Goal: Information Seeking & Learning: Learn about a topic

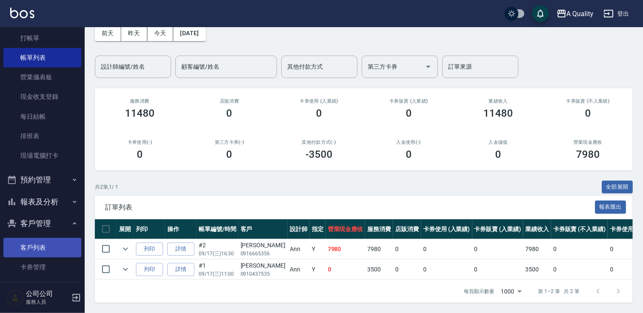
scroll to position [55, 0]
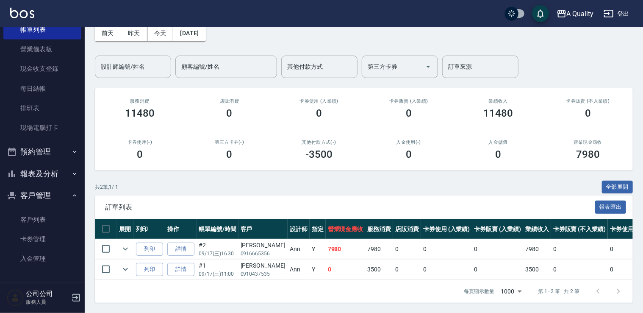
click at [63, 168] on button "報表及分析" at bounding box center [42, 174] width 78 height 22
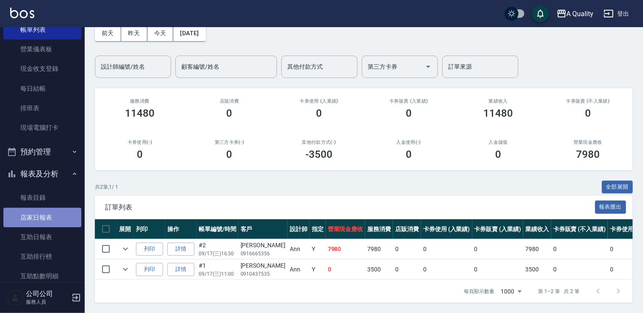
click at [47, 216] on link "店家日報表" at bounding box center [42, 217] width 78 height 19
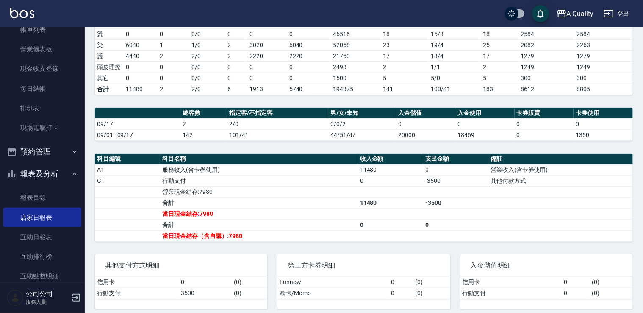
scroll to position [156, 0]
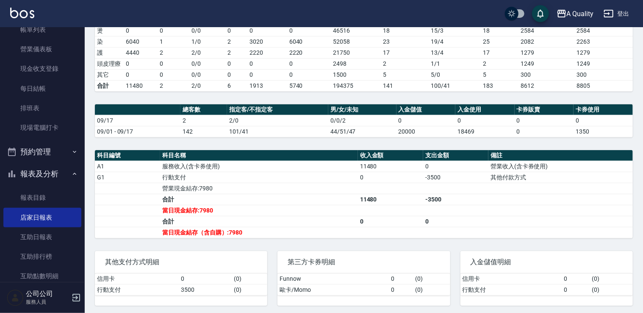
click at [44, 149] on button "預約管理" at bounding box center [42, 152] width 78 height 22
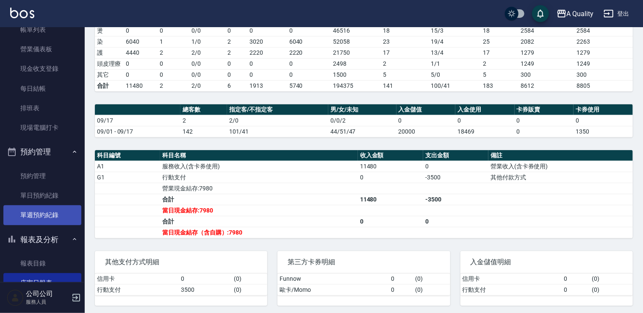
scroll to position [140, 0]
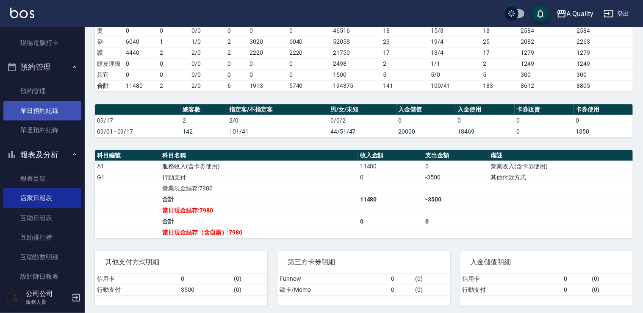
click at [48, 111] on link "單日預約紀錄" at bounding box center [42, 110] width 78 height 19
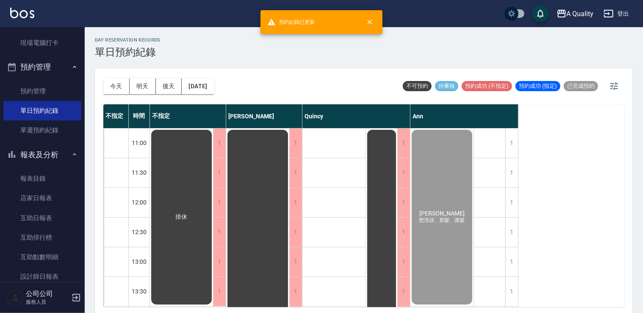
scroll to position [2, 0]
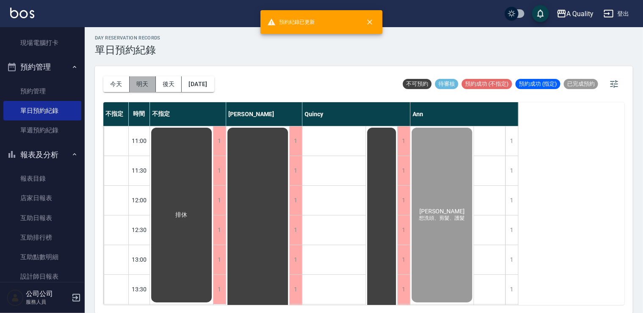
click at [149, 81] on button "明天" at bounding box center [143, 84] width 26 height 16
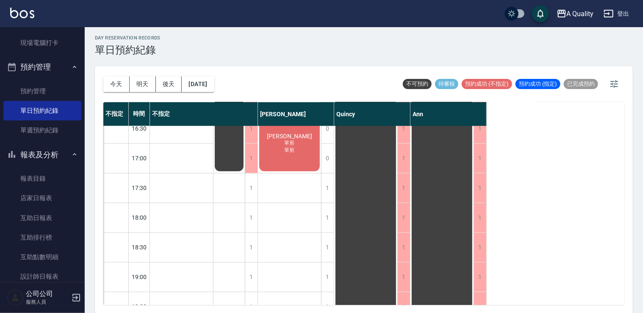
scroll to position [361, 0]
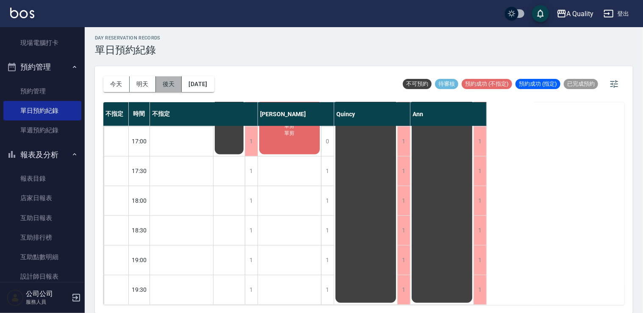
click at [170, 77] on button "後天" at bounding box center [169, 84] width 26 height 16
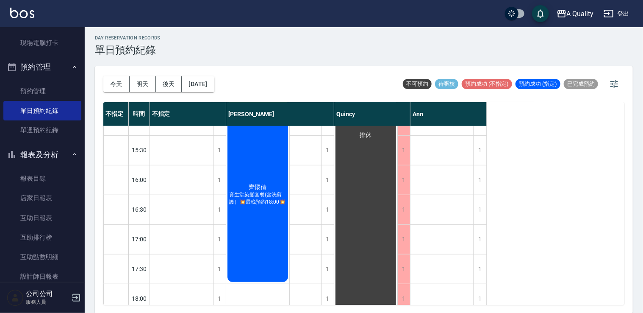
scroll to position [254, 0]
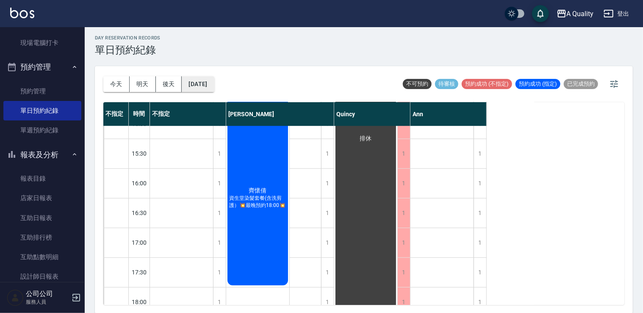
click at [214, 84] on button "2025/09/19" at bounding box center [198, 84] width 32 height 16
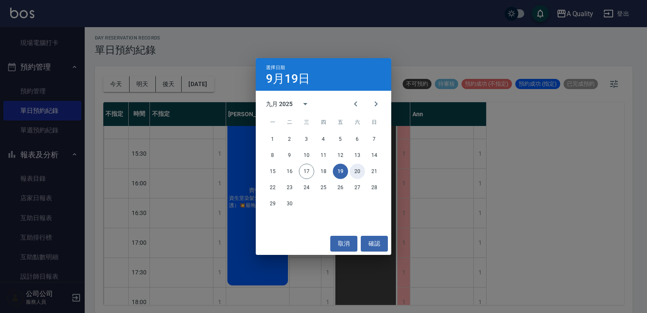
click at [361, 173] on button "20" at bounding box center [357, 171] width 15 height 15
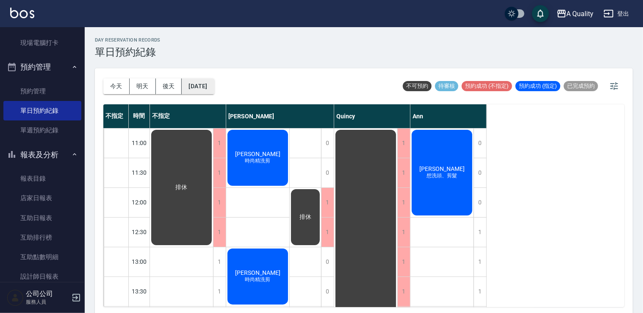
click at [205, 86] on button "2025/09/20" at bounding box center [198, 86] width 32 height 16
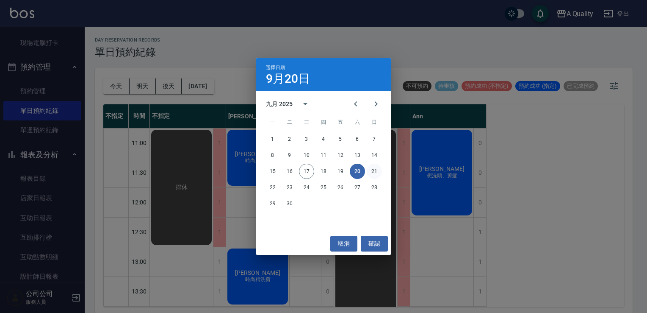
click at [371, 167] on button "21" at bounding box center [374, 171] width 15 height 15
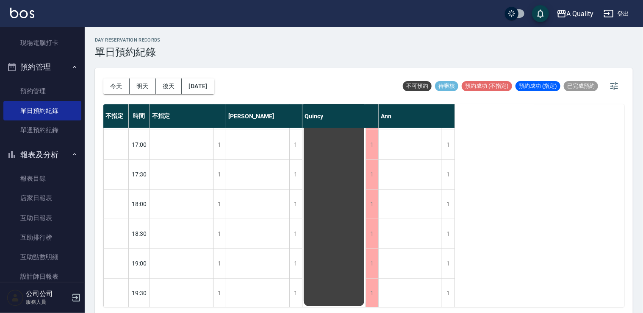
scroll to position [361, 0]
click at [203, 89] on button "2025/09/21" at bounding box center [198, 86] width 32 height 16
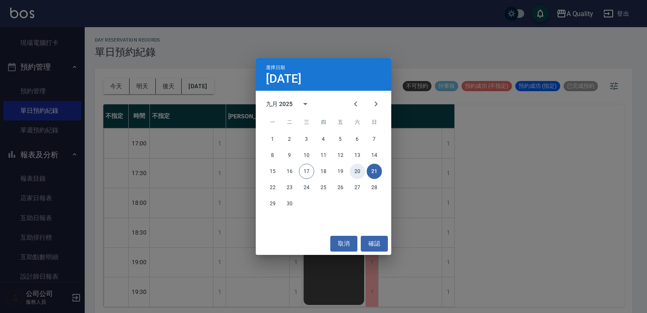
click at [360, 172] on button "20" at bounding box center [357, 171] width 15 height 15
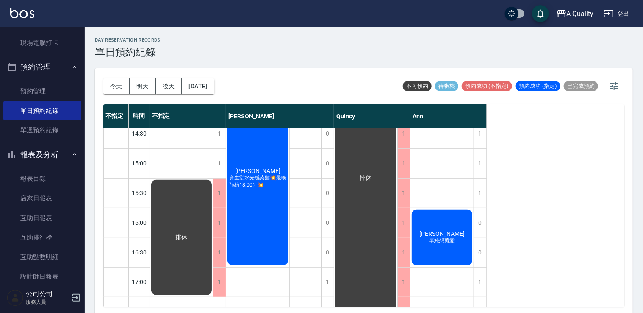
scroll to position [127, 0]
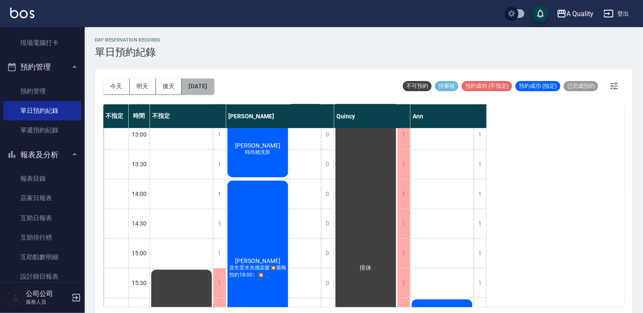
click at [202, 87] on button "2025/09/20" at bounding box center [198, 86] width 32 height 16
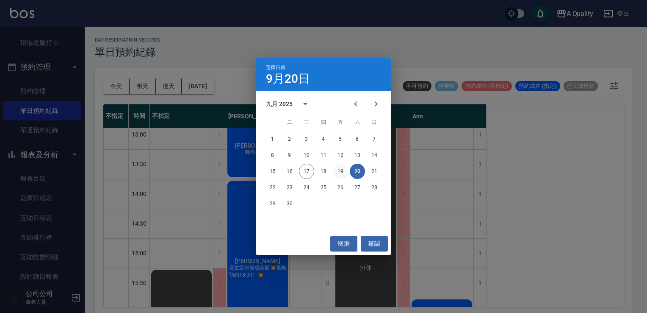
click at [342, 172] on button "19" at bounding box center [340, 171] width 15 height 15
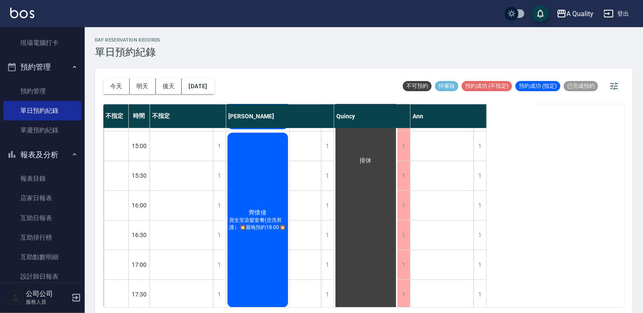
scroll to position [361, 0]
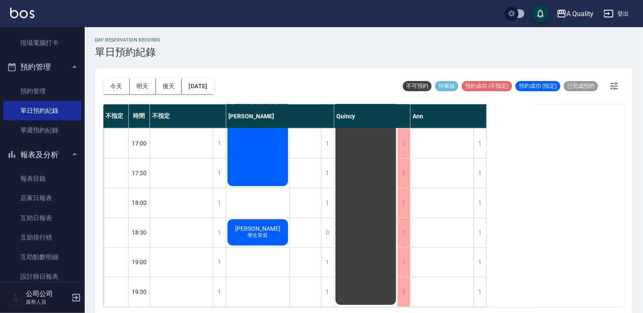
click at [272, 227] on div "孫瑀 學生單剪" at bounding box center [257, 232] width 63 height 29
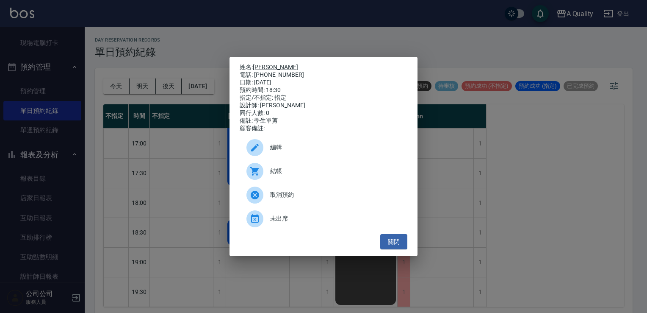
click at [257, 65] on link "[PERSON_NAME]" at bounding box center [275, 67] width 45 height 7
drag, startPoint x: 395, startPoint y: 239, endPoint x: 373, endPoint y: 243, distance: 22.4
click at [395, 240] on button "關閉" at bounding box center [393, 242] width 27 height 16
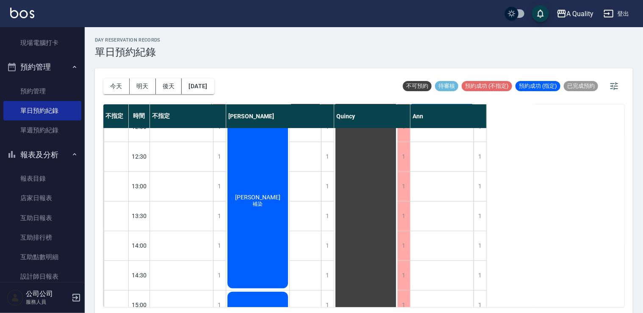
scroll to position [0, 0]
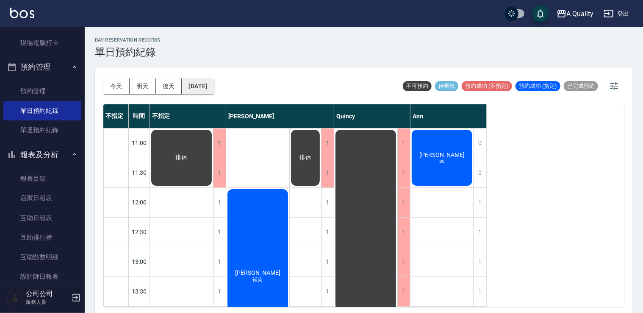
click at [207, 89] on button "2025/09/19" at bounding box center [198, 86] width 32 height 16
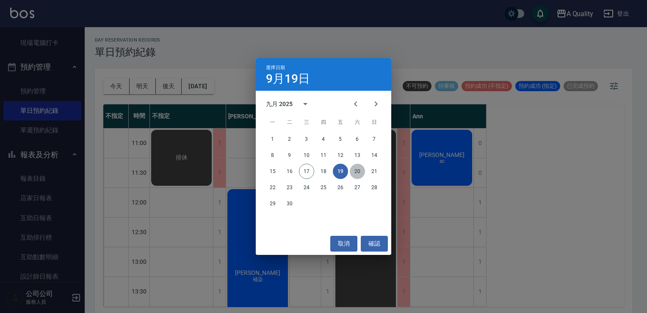
click at [363, 171] on button "20" at bounding box center [357, 171] width 15 height 15
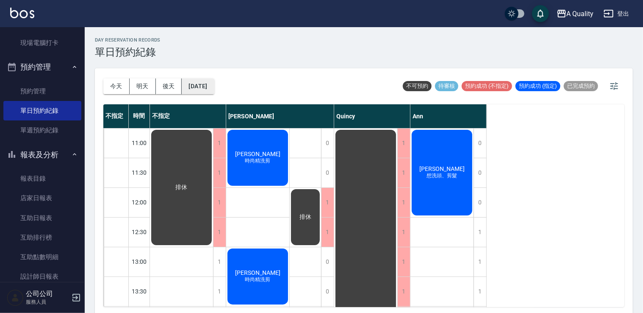
click at [212, 87] on button "2025/09/20" at bounding box center [198, 86] width 32 height 16
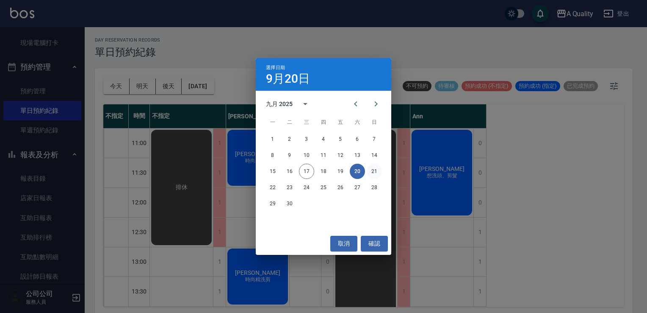
click at [370, 174] on button "21" at bounding box center [374, 171] width 15 height 15
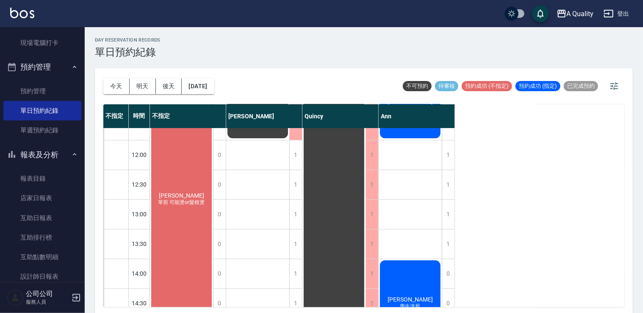
scroll to position [42, 0]
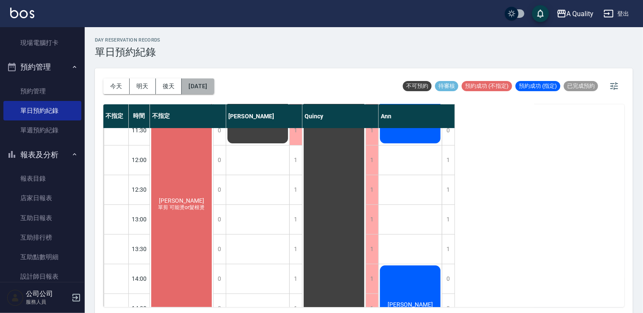
click at [209, 91] on button "2025/09/21" at bounding box center [198, 86] width 32 height 16
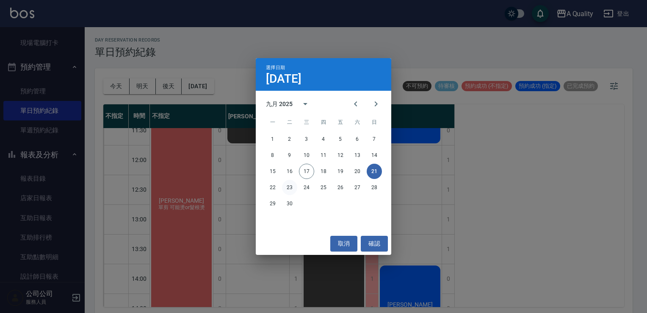
click at [291, 189] on button "23" at bounding box center [289, 187] width 15 height 15
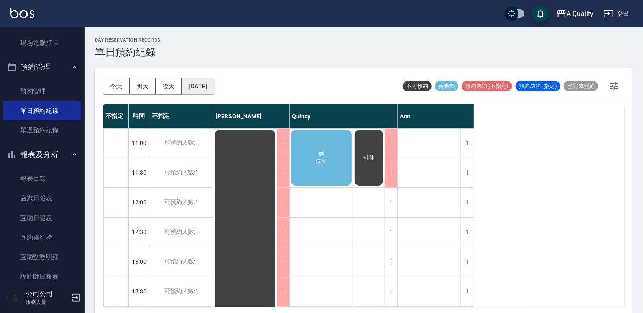
click at [214, 94] on button "2025/09/23" at bounding box center [198, 86] width 32 height 16
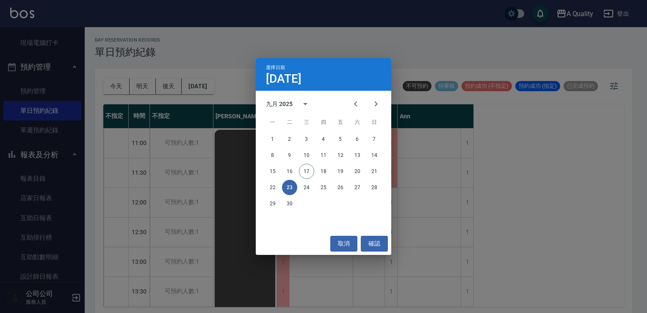
click at [316, 184] on div "22 23 24 25 26 27 28" at bounding box center [324, 187] width 136 height 15
click at [308, 186] on button "24" at bounding box center [306, 187] width 15 height 15
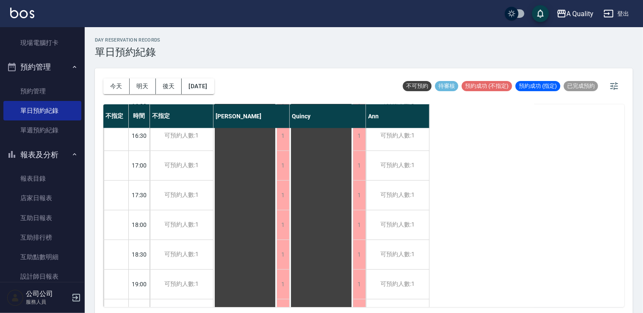
scroll to position [361, 0]
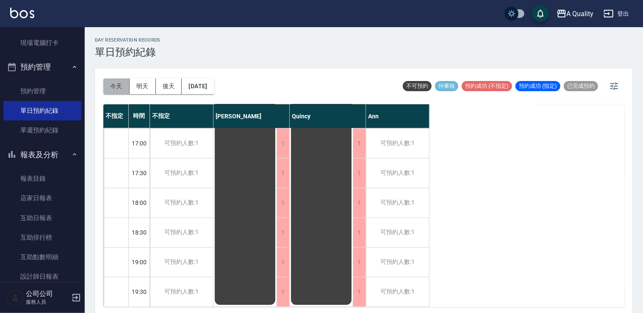
click at [118, 85] on button "今天" at bounding box center [116, 86] width 26 height 16
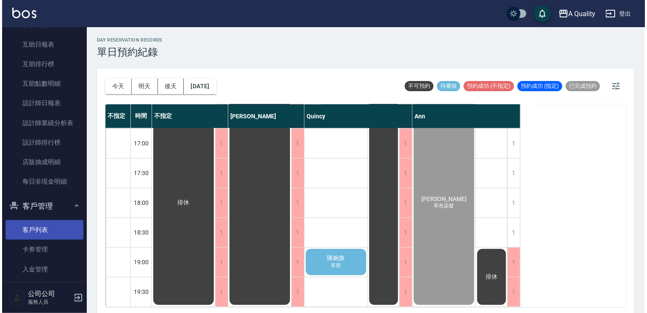
scroll to position [324, 0]
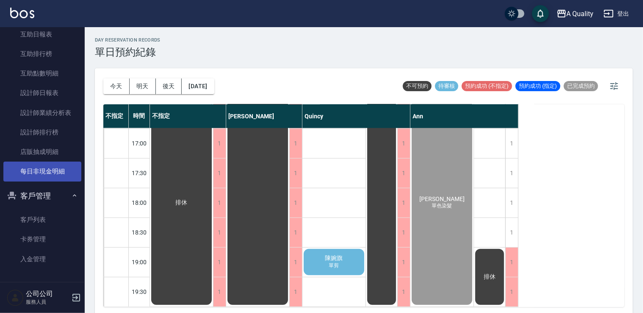
click at [44, 165] on link "每日非現金明細" at bounding box center [42, 170] width 78 height 19
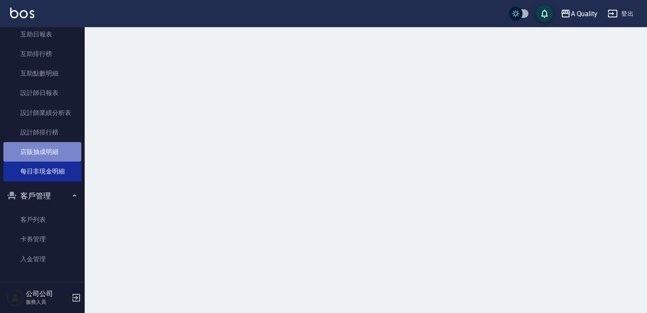
click at [44, 150] on link "店販抽成明細" at bounding box center [42, 151] width 78 height 19
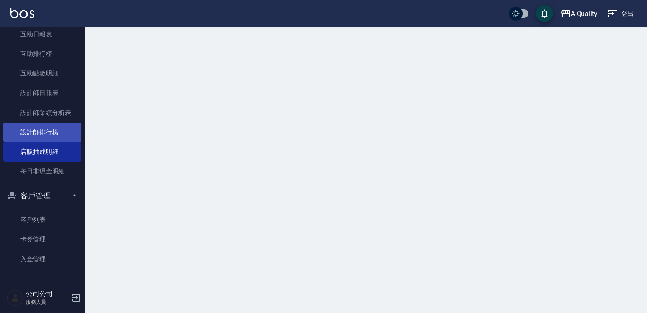
click at [47, 124] on link "設計師排行榜" at bounding box center [42, 131] width 78 height 19
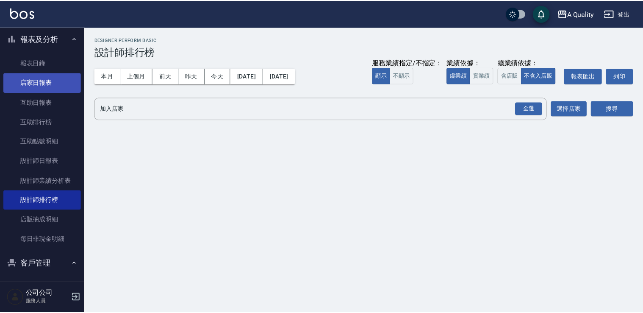
scroll to position [197, 0]
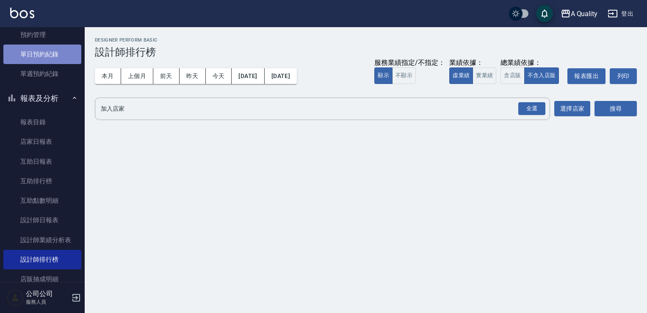
click at [51, 54] on link "單日預約紀錄" at bounding box center [42, 53] width 78 height 19
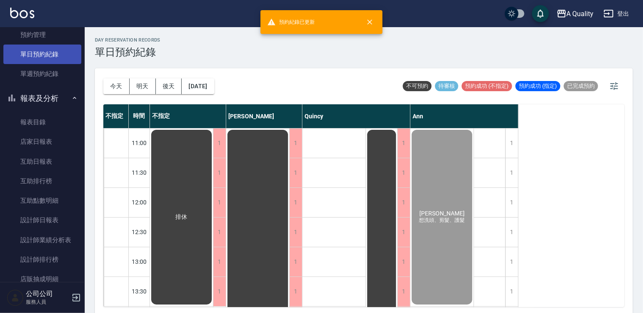
click at [52, 48] on link "單日預約紀錄" at bounding box center [42, 53] width 78 height 19
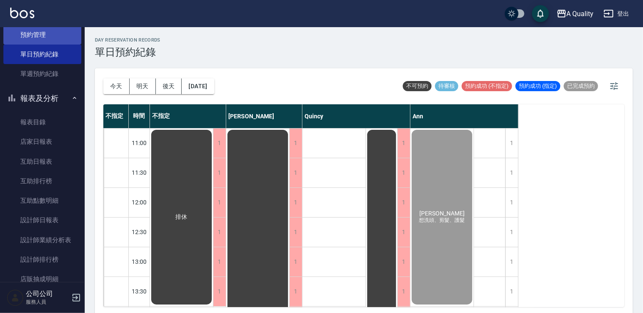
click at [53, 34] on link "預約管理" at bounding box center [42, 34] width 78 height 19
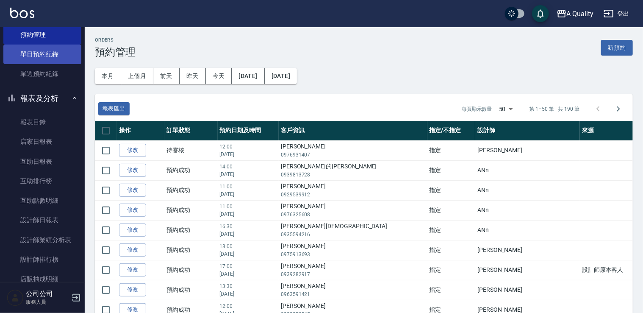
click at [25, 49] on link "單日預約紀錄" at bounding box center [42, 53] width 78 height 19
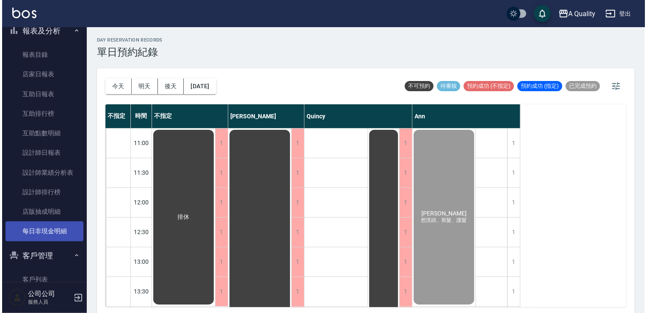
scroll to position [281, 0]
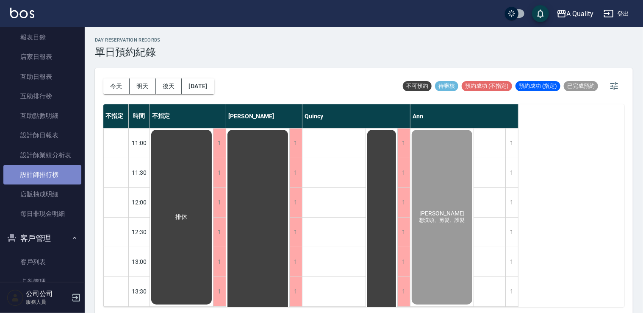
click at [47, 179] on link "設計師排行榜" at bounding box center [42, 174] width 78 height 19
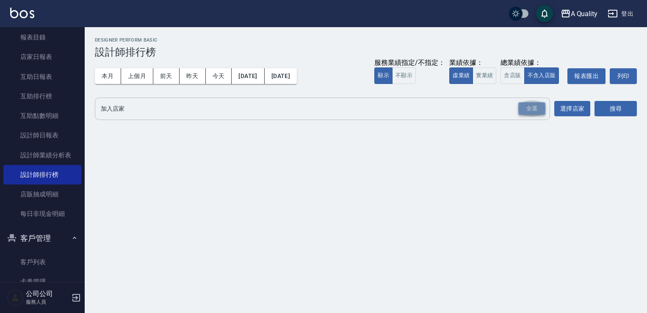
drag, startPoint x: 542, startPoint y: 108, endPoint x: 647, endPoint y: 101, distance: 104.9
click at [543, 108] on div "全選" at bounding box center [531, 108] width 27 height 13
click at [643, 101] on html "A Quality 登出 櫃檯作業 打帳單 帳單列表 營業儀表板 現金收支登錄 每日結帳 排班表 現場電腦打卡 預約管理 預約管理 單日預約紀錄 單週預約紀錄…" at bounding box center [323, 156] width 647 height 313
drag, startPoint x: 618, startPoint y: 109, endPoint x: 603, endPoint y: 110, distance: 14.9
click at [618, 109] on button "搜尋" at bounding box center [616, 109] width 42 height 16
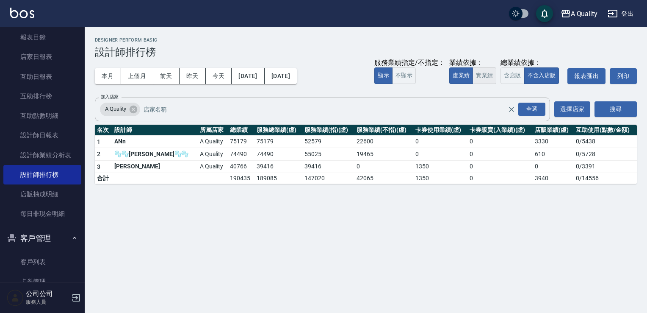
click at [490, 75] on button "實業績" at bounding box center [485, 75] width 24 height 17
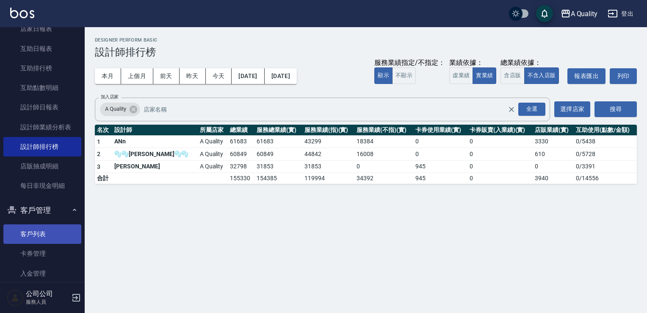
scroll to position [324, 0]
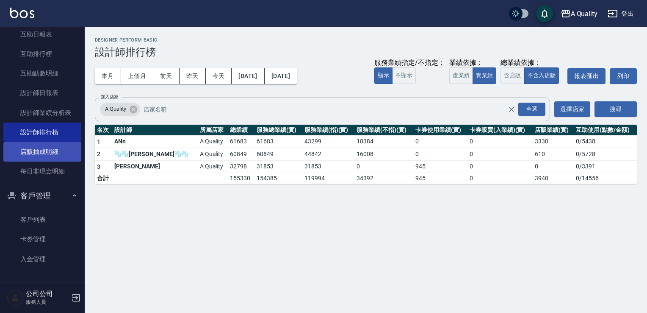
click at [64, 146] on link "店販抽成明細" at bounding box center [42, 151] width 78 height 19
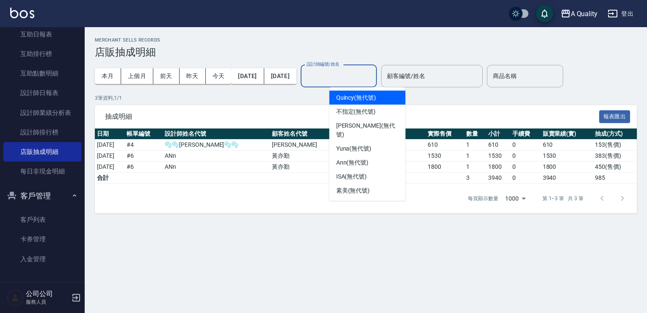
click at [369, 80] on input "設計師編號/姓名" at bounding box center [339, 76] width 69 height 15
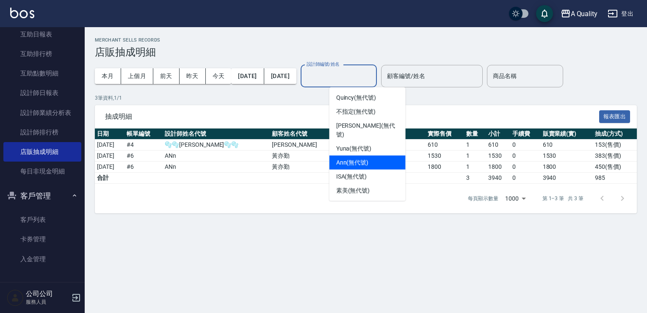
click at [355, 158] on span "Ann (無代號)" at bounding box center [352, 162] width 33 height 9
type input "Ann(無代號)"
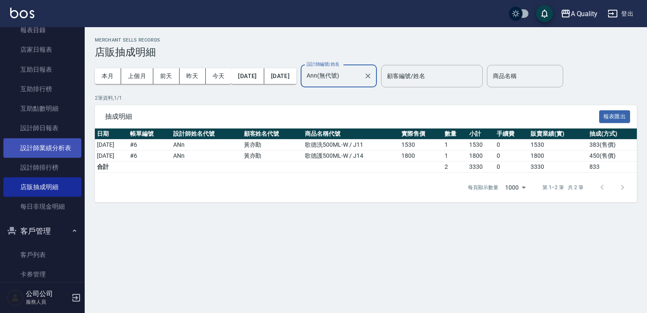
scroll to position [239, 0]
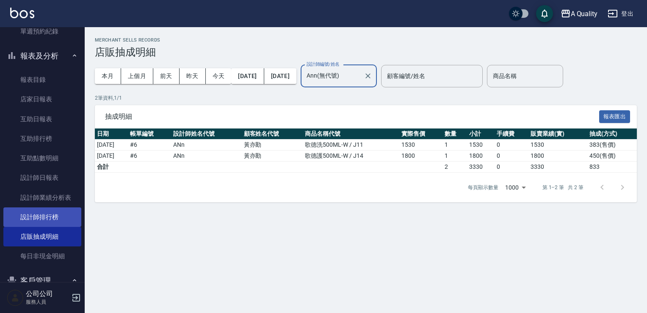
click at [55, 221] on link "設計師排行榜" at bounding box center [42, 216] width 78 height 19
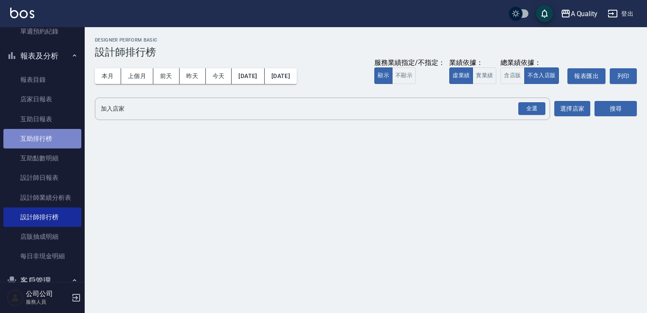
click at [47, 135] on link "互助排行榜" at bounding box center [42, 138] width 78 height 19
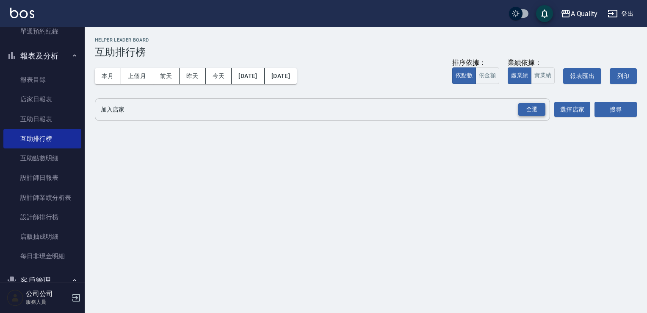
click at [537, 112] on div "全選" at bounding box center [531, 109] width 27 height 13
click at [611, 109] on button "搜尋" at bounding box center [616, 110] width 42 height 16
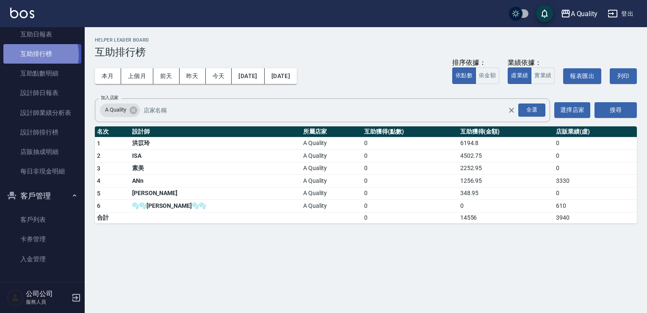
click at [33, 55] on link "互助排行榜" at bounding box center [42, 53] width 78 height 19
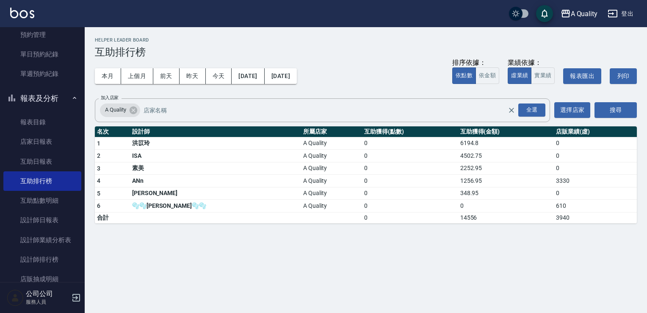
scroll to position [69, 0]
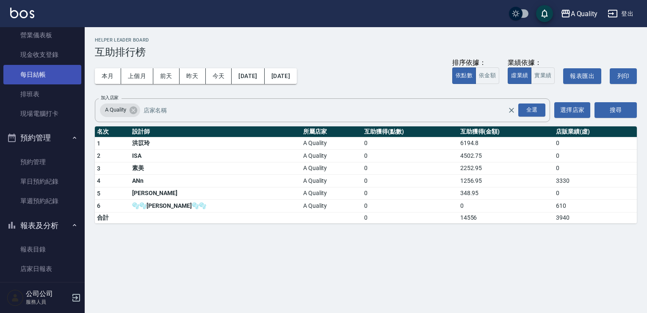
click at [22, 77] on link "每日結帳" at bounding box center [42, 74] width 78 height 19
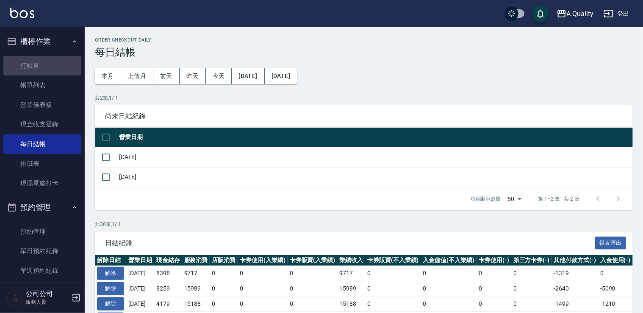
drag, startPoint x: 44, startPoint y: 55, endPoint x: 40, endPoint y: 37, distance: 18.7
click at [44, 56] on link "打帳單" at bounding box center [42, 65] width 78 height 19
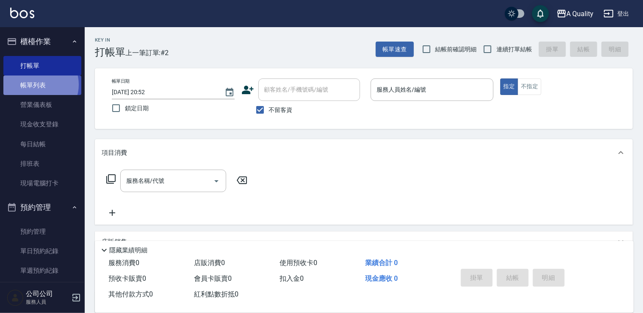
click at [40, 85] on link "帳單列表" at bounding box center [42, 84] width 78 height 19
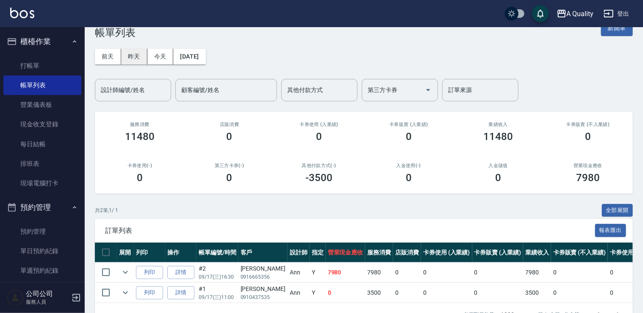
scroll to position [6, 0]
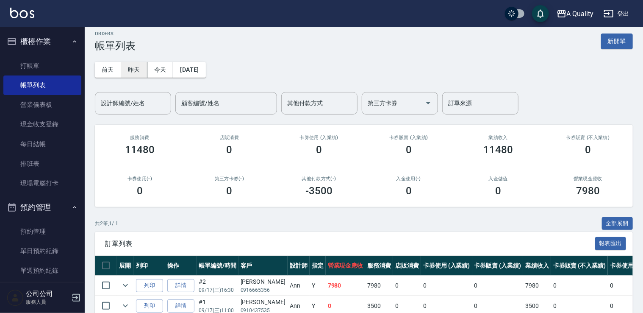
click at [129, 65] on button "昨天" at bounding box center [134, 70] width 26 height 16
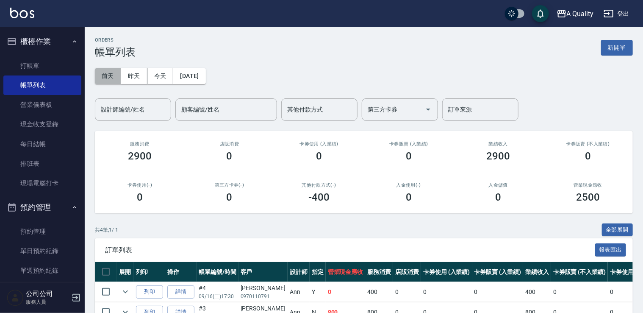
click at [107, 73] on button "前天" at bounding box center [108, 76] width 26 height 16
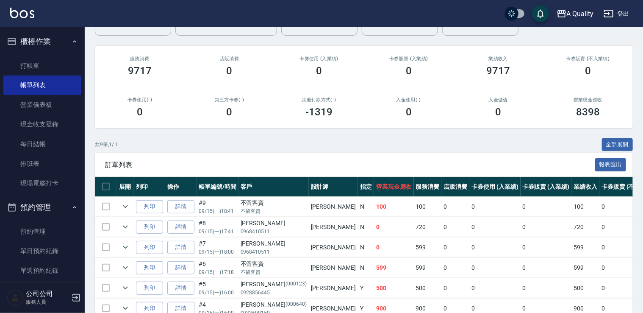
scroll to position [169, 0]
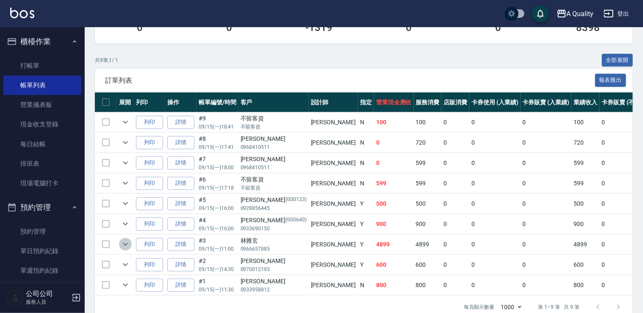
click at [124, 243] on icon "expand row" at bounding box center [125, 244] width 5 height 3
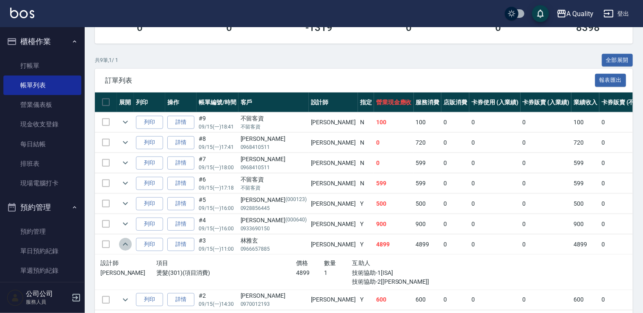
click at [124, 243] on icon "expand row" at bounding box center [125, 243] width 5 height 3
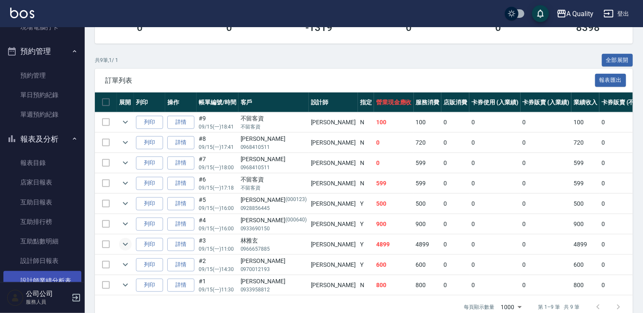
scroll to position [212, 0]
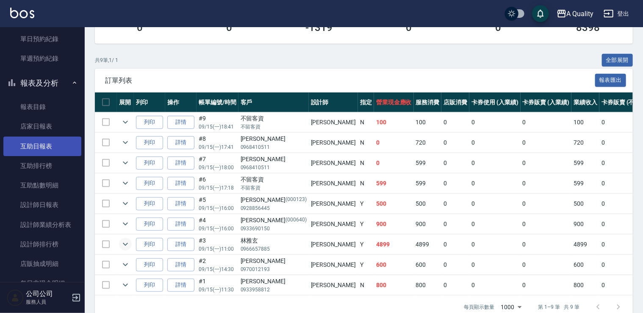
click at [53, 147] on link "互助日報表" at bounding box center [42, 145] width 78 height 19
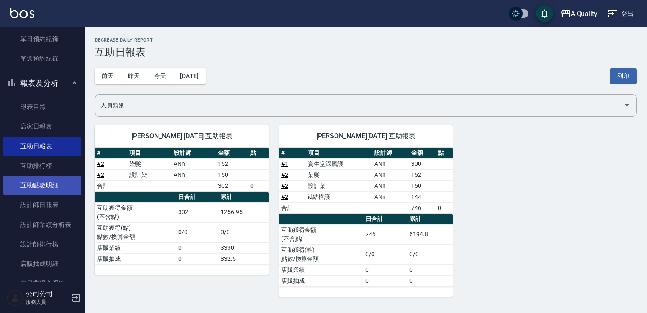
click at [46, 180] on link "互助點數明細" at bounding box center [42, 184] width 78 height 19
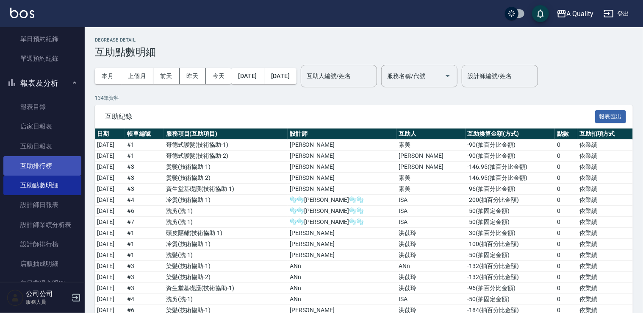
click at [42, 170] on link "互助排行榜" at bounding box center [42, 165] width 78 height 19
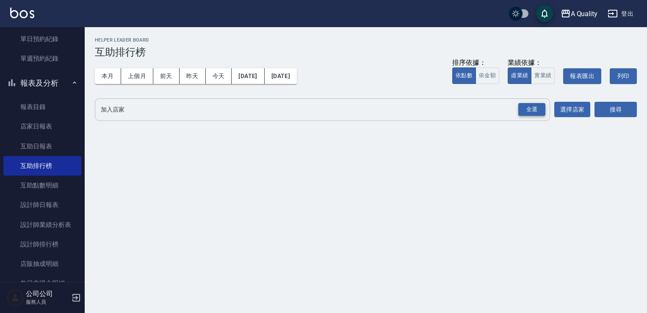
click at [528, 109] on div "全選" at bounding box center [531, 109] width 27 height 13
click at [565, 108] on button "選擇店家" at bounding box center [572, 110] width 36 height 16
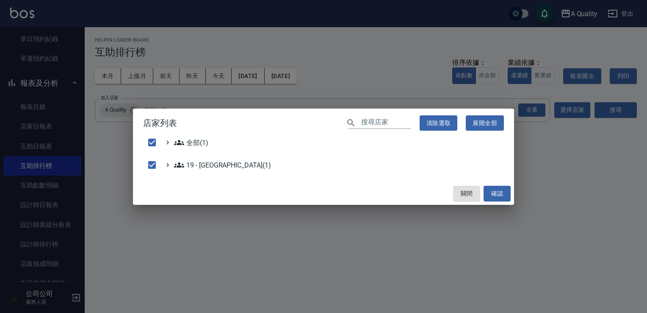
drag, startPoint x: 448, startPoint y: 201, endPoint x: 457, endPoint y: 196, distance: 10.6
click at [449, 200] on div "關閉 確認" at bounding box center [323, 193] width 381 height 22
click at [461, 195] on button "關閉" at bounding box center [466, 194] width 27 height 16
checkbox input "false"
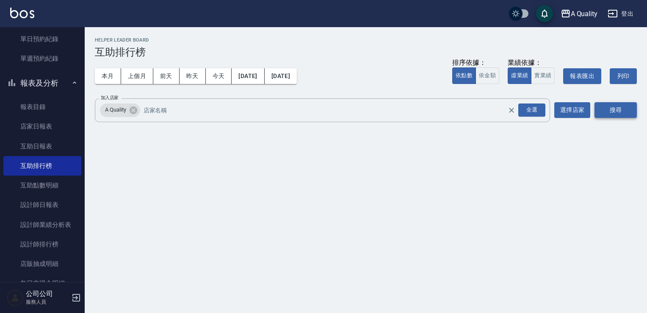
click at [636, 106] on button "搜尋" at bounding box center [616, 110] width 42 height 16
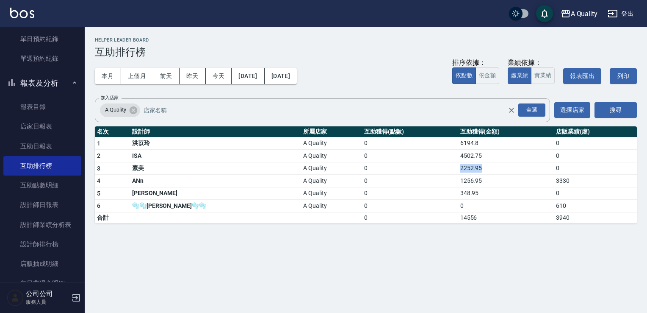
drag, startPoint x: 435, startPoint y: 169, endPoint x: 463, endPoint y: 167, distance: 28.5
click at [463, 167] on tr "3 素美 A Quality 0 2252.95 0" at bounding box center [366, 168] width 542 height 13
click at [390, 234] on div "A Quality 2025-09-01 - 2025-09-17 互助排行榜 列印時間： 2025-09-17-21:07 Helper Leader Bo…" at bounding box center [323, 156] width 647 height 313
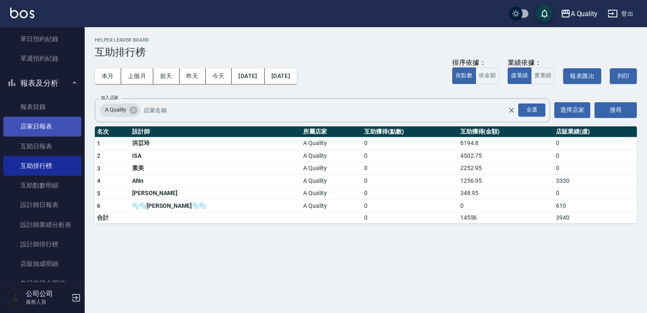
click at [47, 134] on link "店家日報表" at bounding box center [42, 125] width 78 height 19
